Goal: Task Accomplishment & Management: Manage account settings

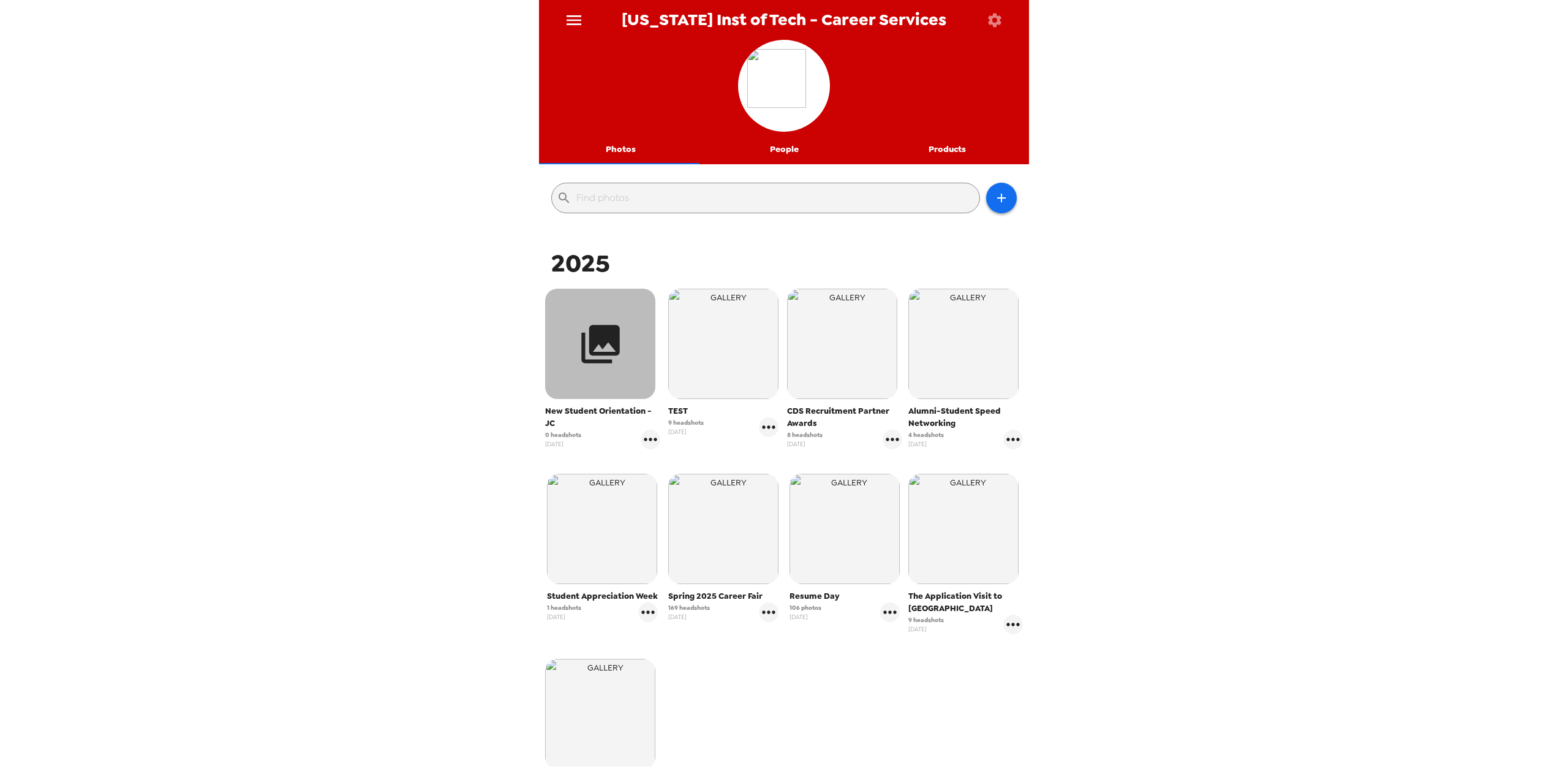
click at [600, 334] on icon "button" at bounding box center [600, 344] width 39 height 39
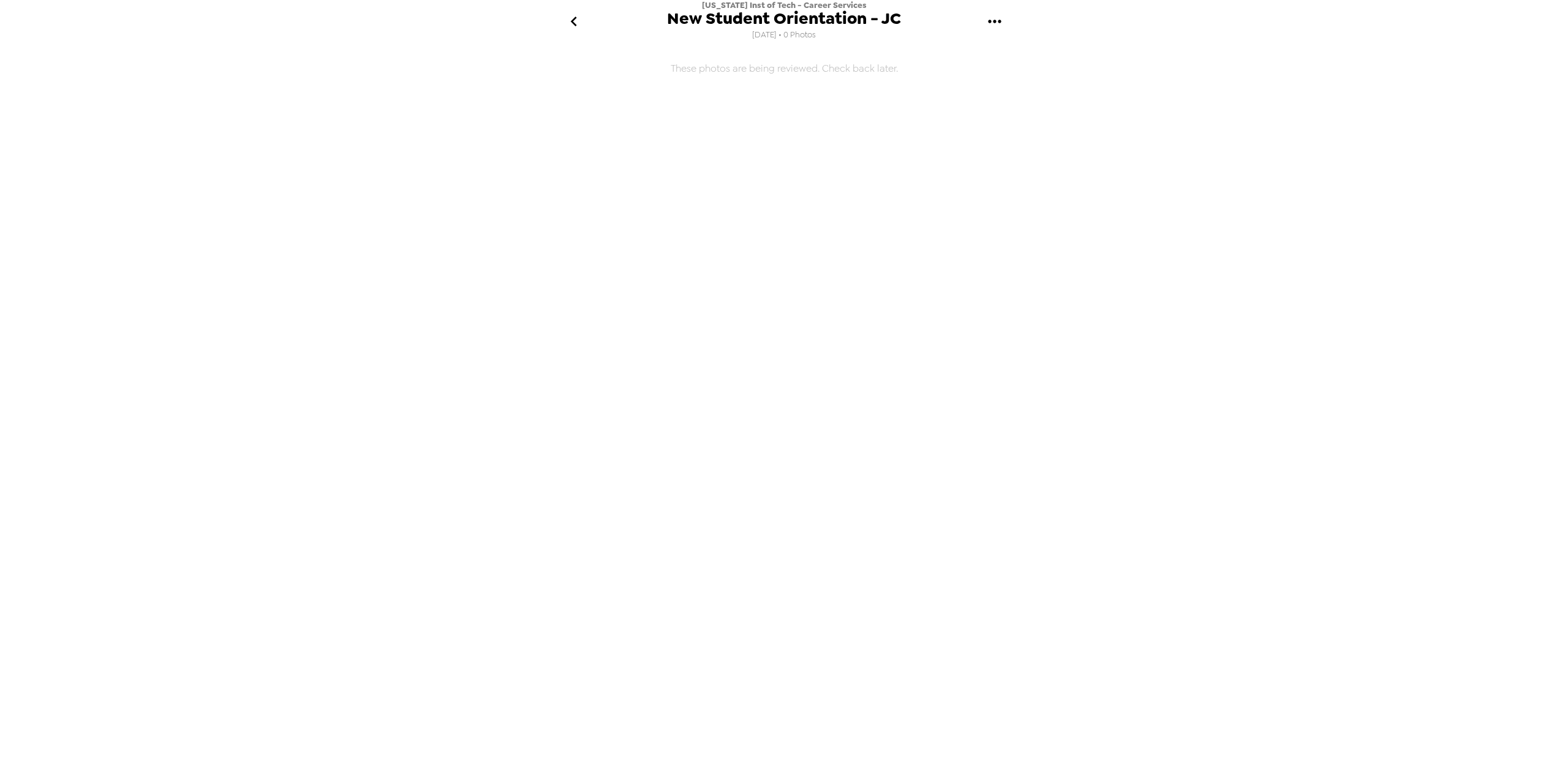
click at [1002, 20] on icon "gallery menu" at bounding box center [994, 21] width 20 height 20
click at [1019, 47] on li "Edit Shoot" at bounding box center [1046, 58] width 143 height 22
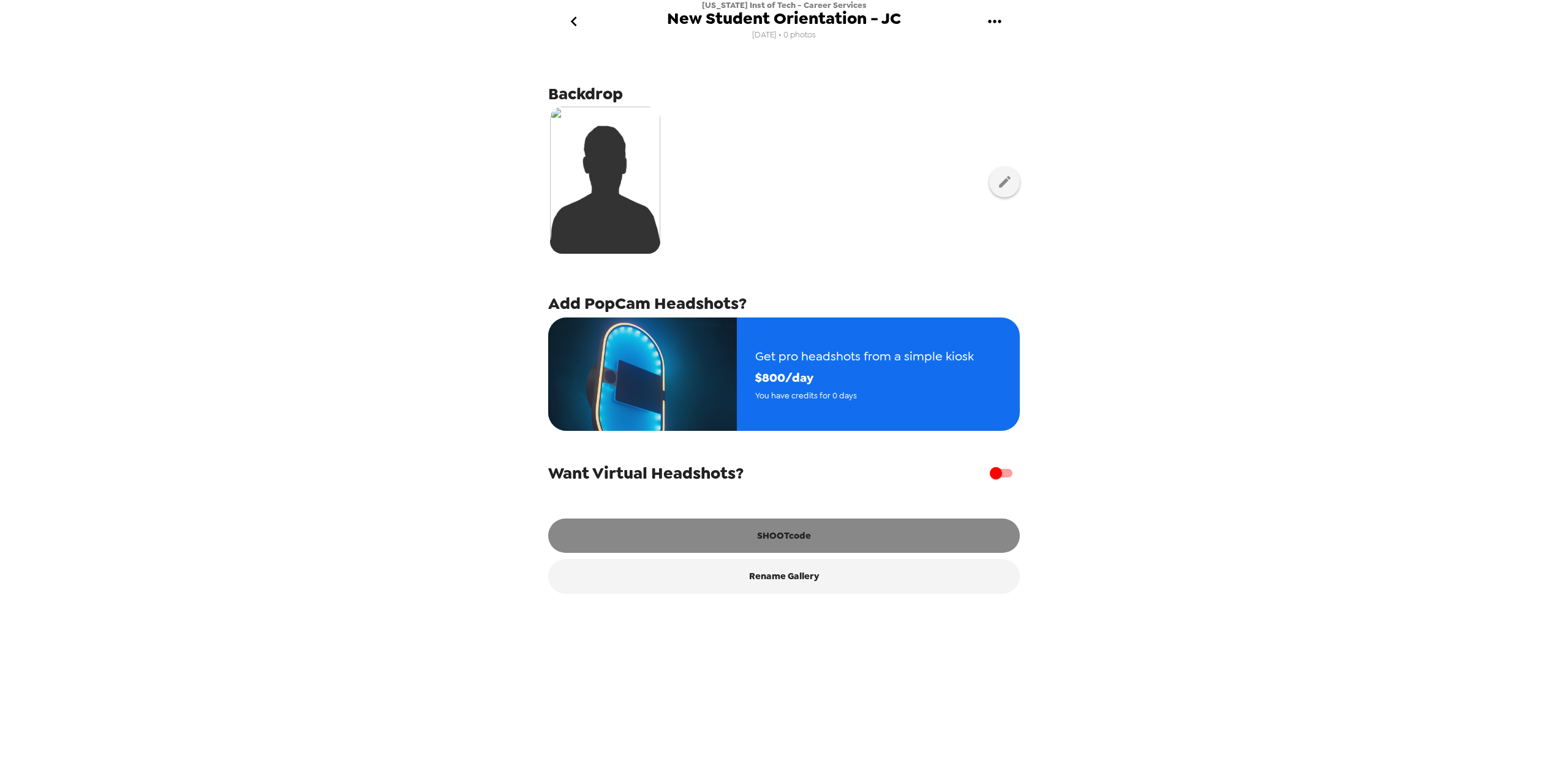
click at [773, 540] on button "SHOOTcode" at bounding box center [784, 535] width 472 height 34
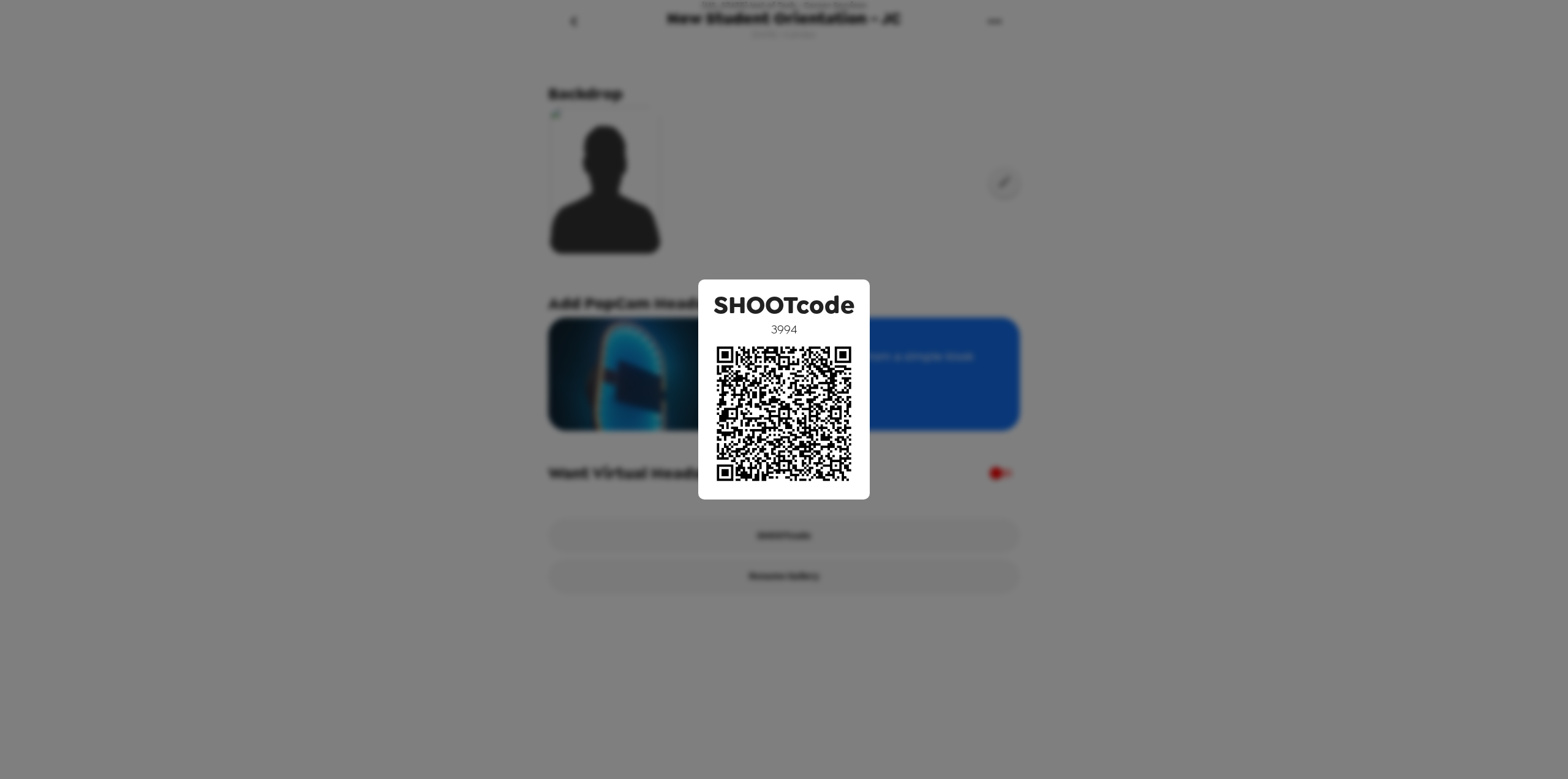
click at [470, 128] on div "SHOOTcode 3994" at bounding box center [784, 390] width 1568 height 779
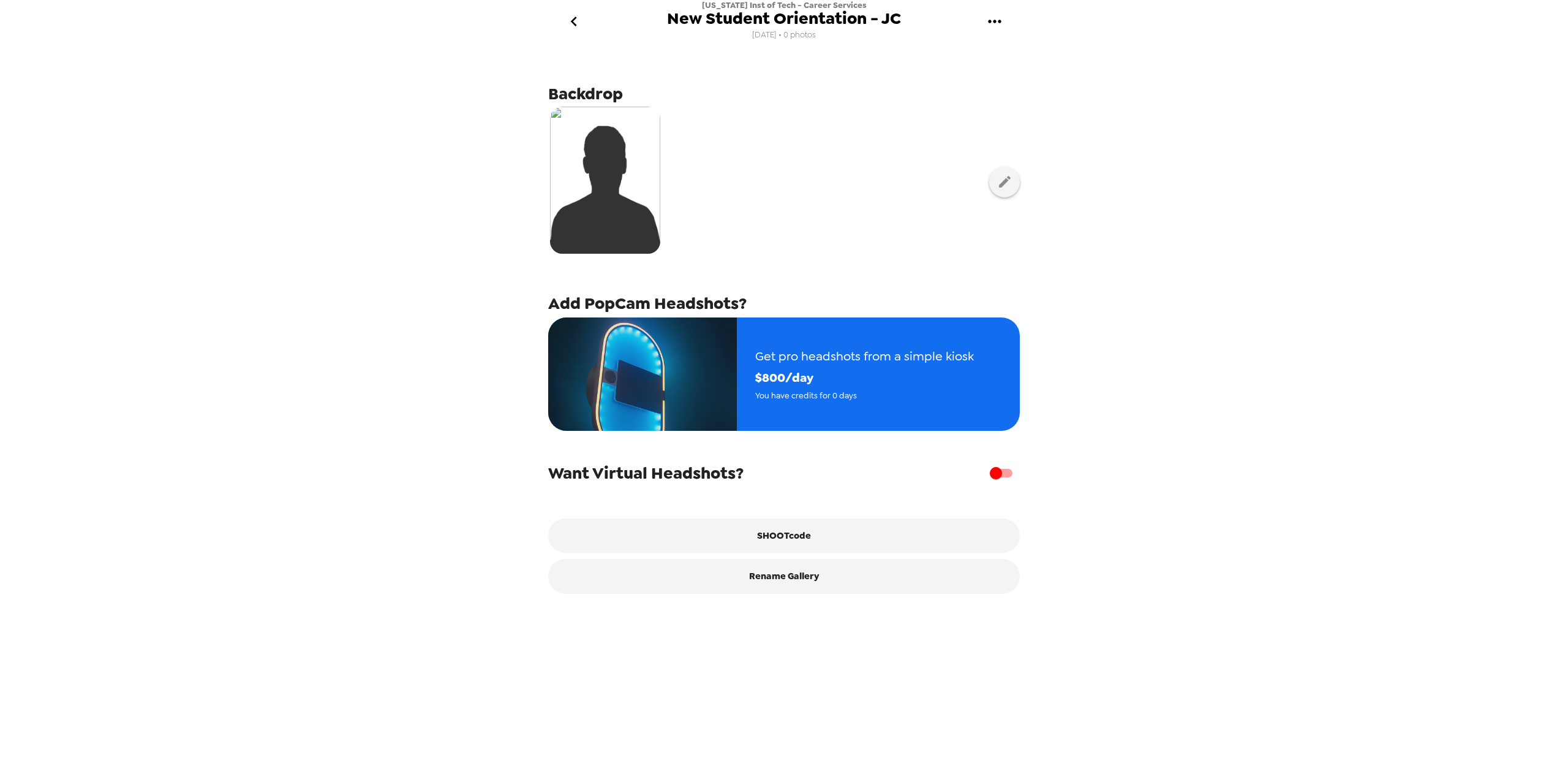
click at [261, 425] on div "New Jersey Inst of Tech - Career Services New Student Orientation - JC 8/13/25 …" at bounding box center [784, 390] width 1568 height 779
click at [582, 19] on icon "go back" at bounding box center [574, 21] width 20 height 20
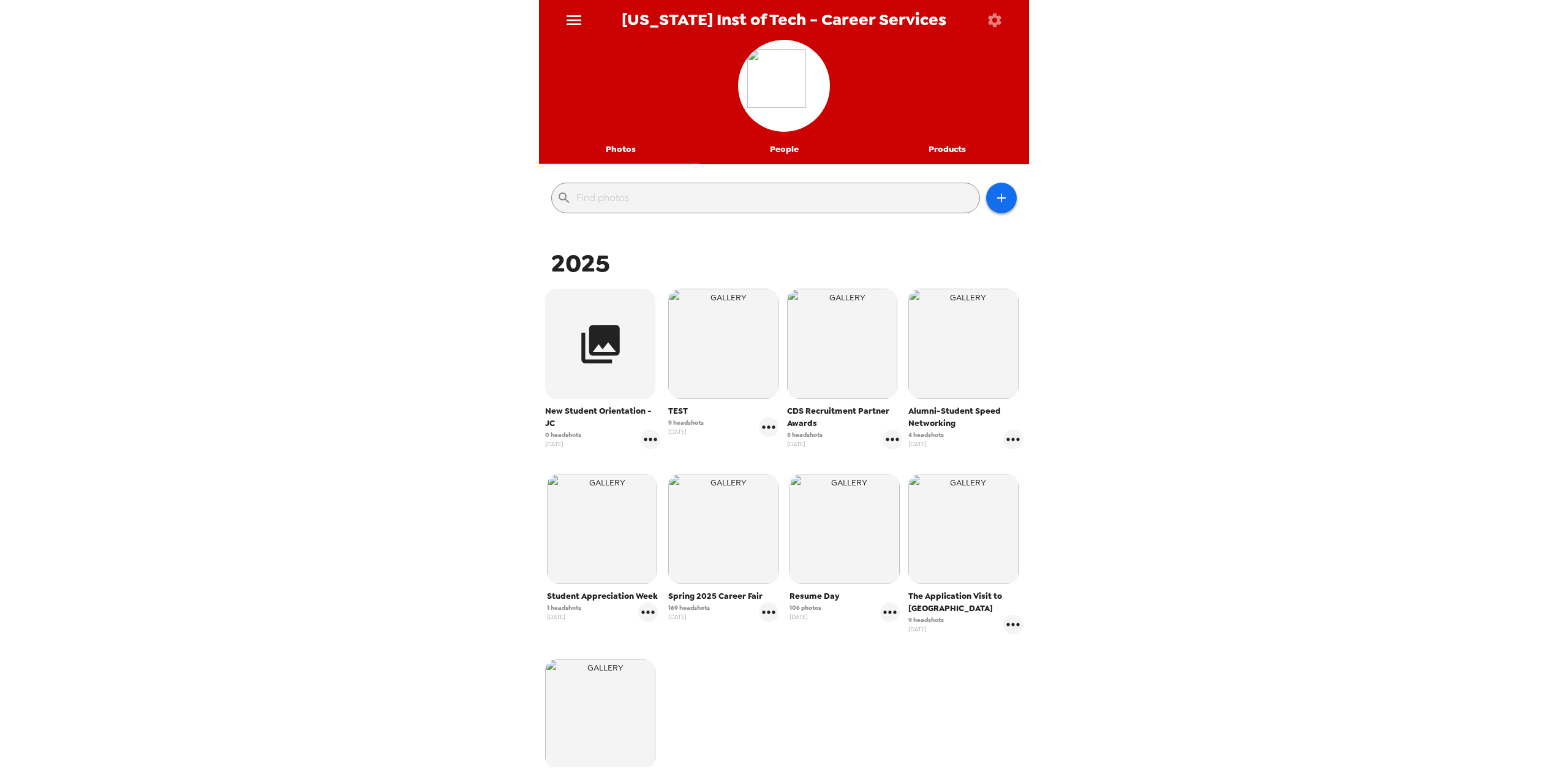
click at [634, 438] on div "0 headshots 8/13/25" at bounding box center [602, 439] width 115 height 20
click at [642, 438] on icon "gallery menu" at bounding box center [650, 439] width 20 height 20
click at [624, 379] on div at bounding box center [784, 390] width 1568 height 779
click at [624, 379] on button "button" at bounding box center [600, 343] width 110 height 111
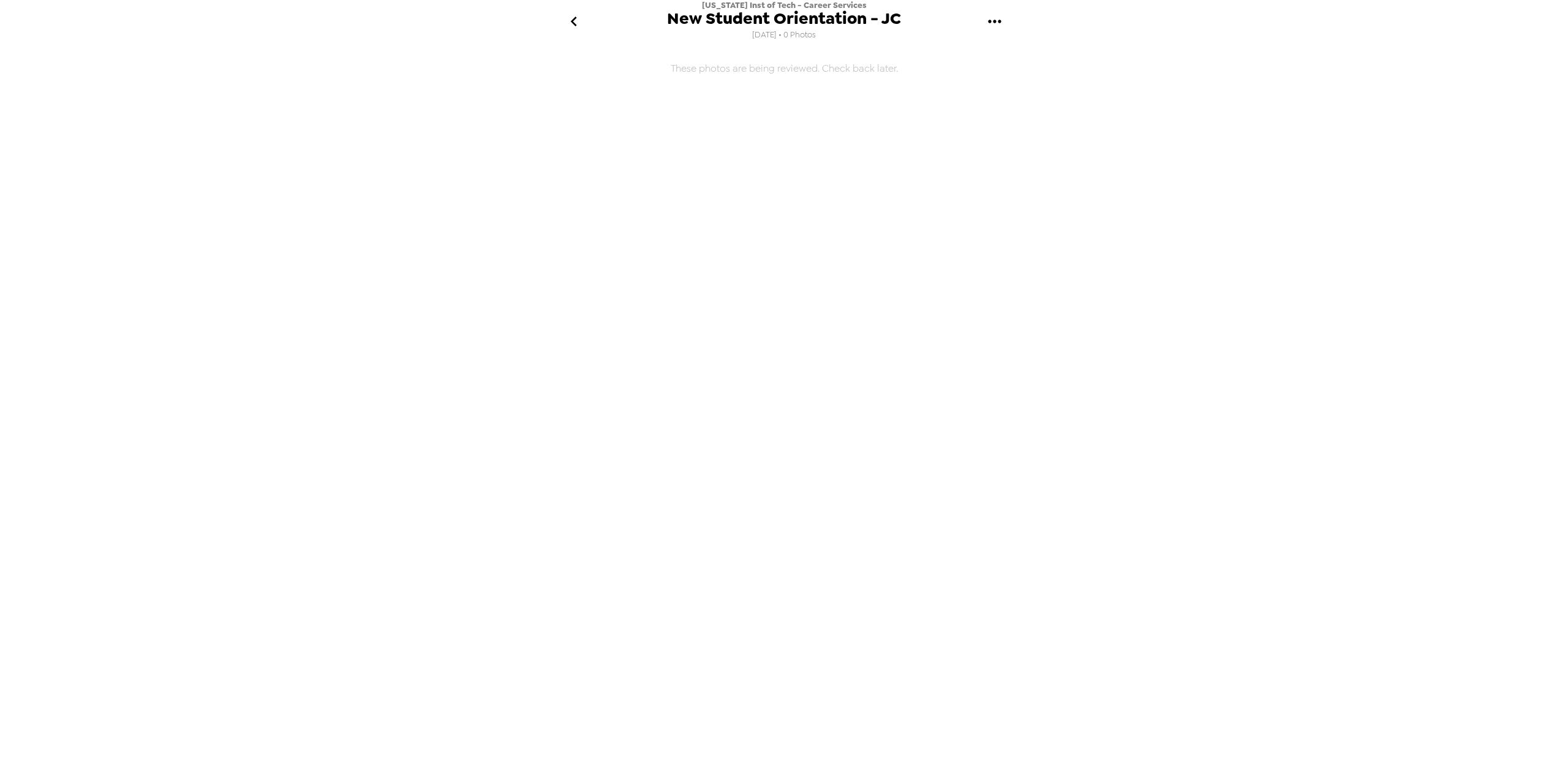
click at [992, 10] on button "gallery menu" at bounding box center [994, 22] width 40 height 40
click at [1010, 73] on span "Copy gallery link" at bounding box center [1057, 80] width 102 height 15
click at [1243, 205] on div "New Jersey Inst of Tech - Career Services New Student Orientation - JC 8/13/202…" at bounding box center [784, 390] width 1568 height 779
click at [893, 112] on h6 "These photos are being reviewed. Check back later." at bounding box center [784, 314] width 490 height 533
click at [993, 18] on icon "gallery menu" at bounding box center [994, 21] width 20 height 20
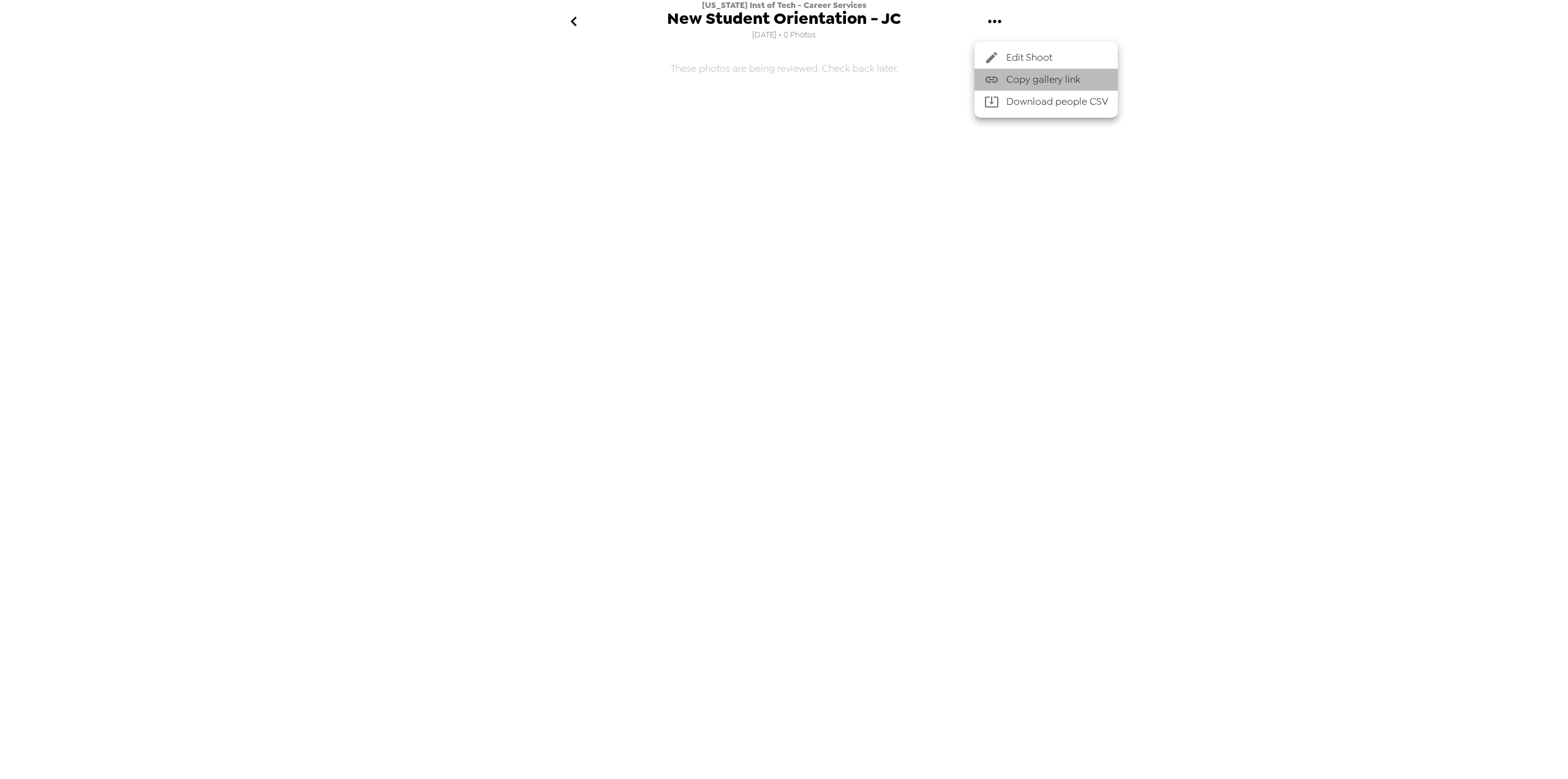
click at [1049, 78] on span "Copy gallery link" at bounding box center [1057, 80] width 102 height 15
